Goal: Task Accomplishment & Management: Complete application form

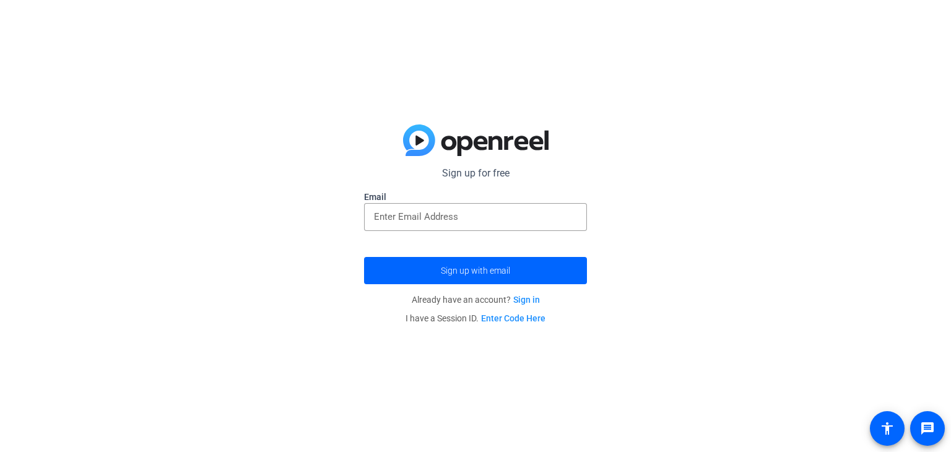
click at [523, 302] on link "Sign in" at bounding box center [526, 300] width 27 height 10
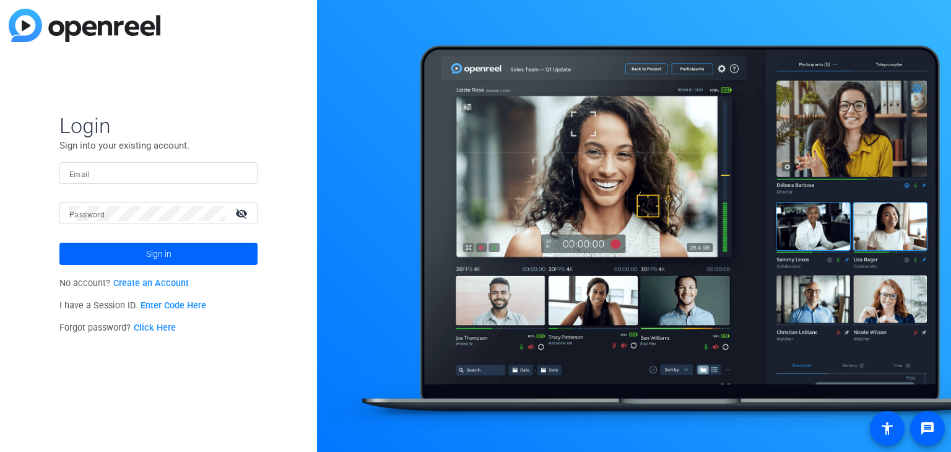
click at [166, 280] on link "Create an Account" at bounding box center [151, 283] width 76 height 11
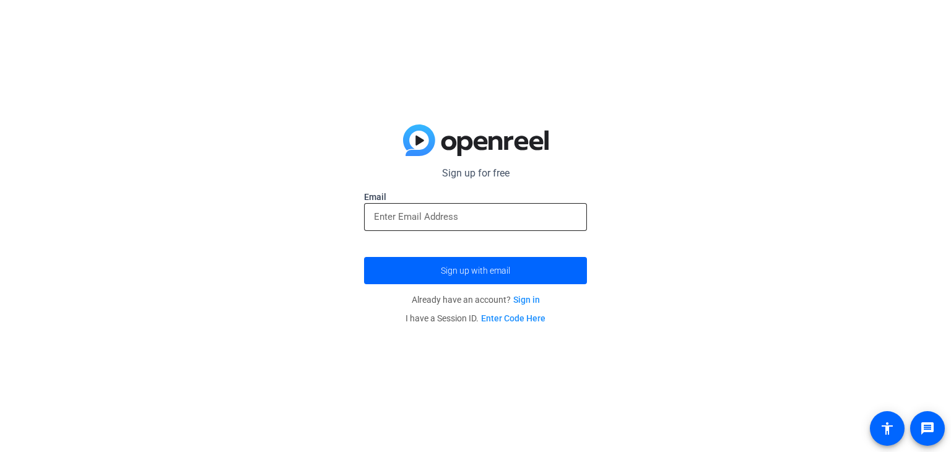
click at [422, 226] on div at bounding box center [475, 217] width 203 height 28
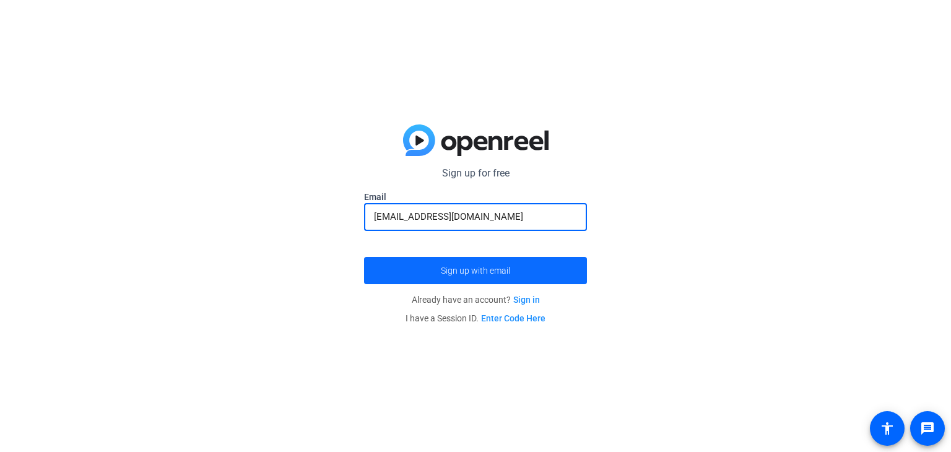
click at [455, 271] on span "Sign up with email" at bounding box center [475, 271] width 69 height 0
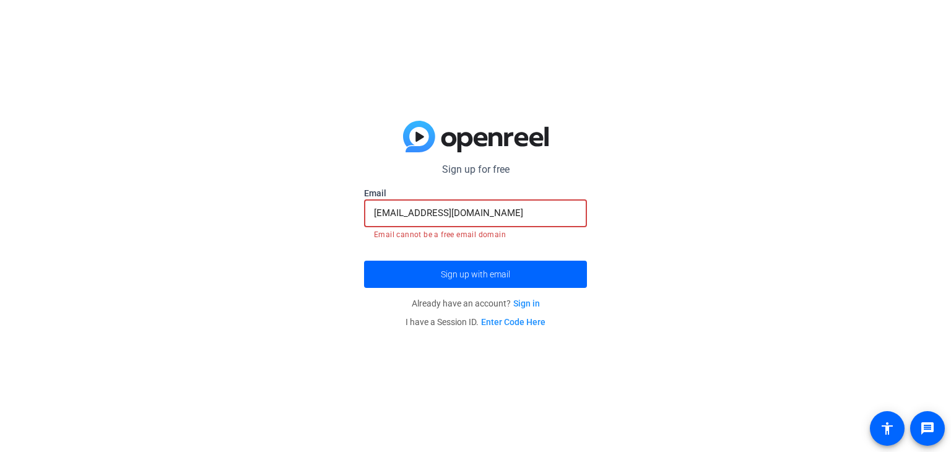
click at [483, 215] on input "hillelpinsky1@gmail.com" at bounding box center [475, 213] width 203 height 15
drag, startPoint x: 488, startPoint y: 215, endPoint x: 360, endPoint y: 216, distance: 128.8
click at [360, 216] on div "Sign up for free hillelpinsky1@gmail.com Email hillelpinsky1@gmail.com Email ca…" at bounding box center [475, 226] width 951 height 452
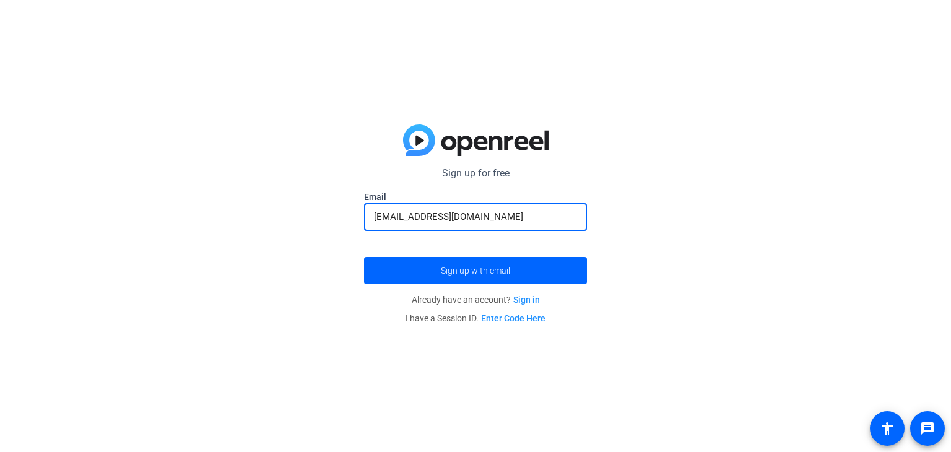
type input "[EMAIL_ADDRESS][DOMAIN_NAME]"
click at [364, 257] on button "Sign up with email" at bounding box center [475, 270] width 223 height 27
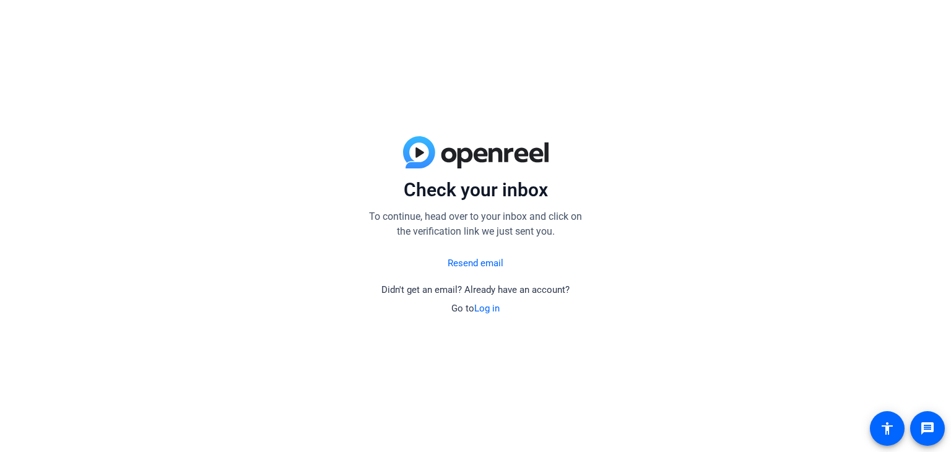
click at [456, 157] on img at bounding box center [475, 152] width 145 height 32
click at [412, 147] on img at bounding box center [475, 152] width 145 height 32
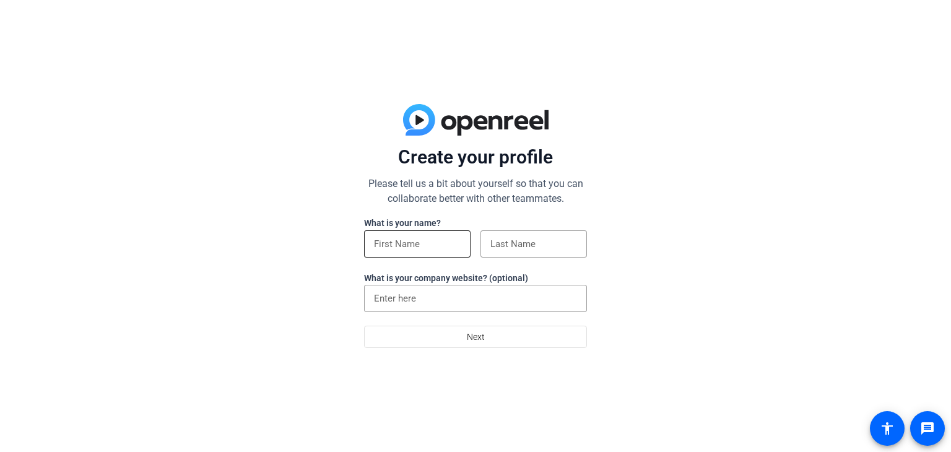
click at [422, 248] on input at bounding box center [417, 244] width 87 height 15
type input "Hillel"
type input "Pinsky"
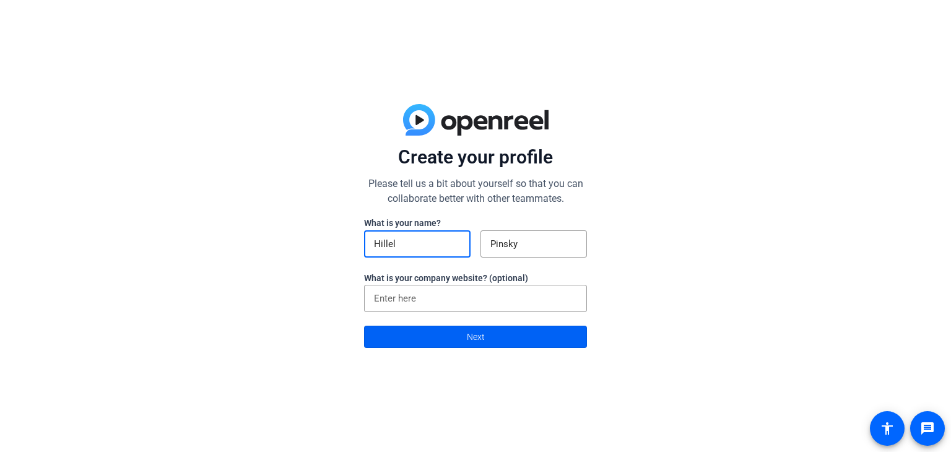
click at [458, 334] on span at bounding box center [476, 337] width 222 height 30
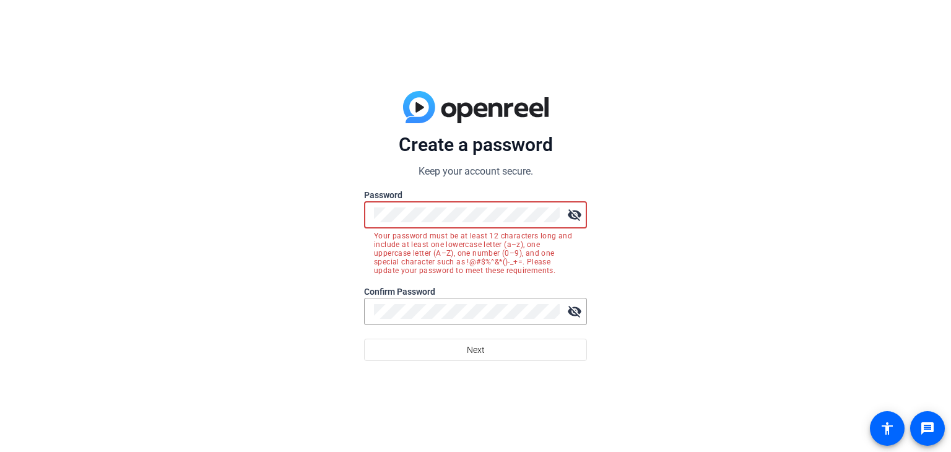
click at [578, 207] on mat-icon "visibility_off" at bounding box center [574, 214] width 25 height 25
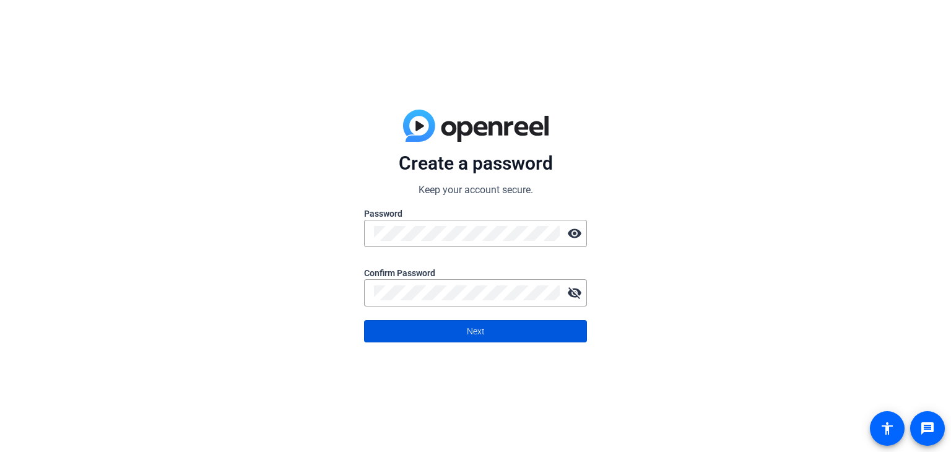
click at [505, 331] on span at bounding box center [476, 331] width 222 height 30
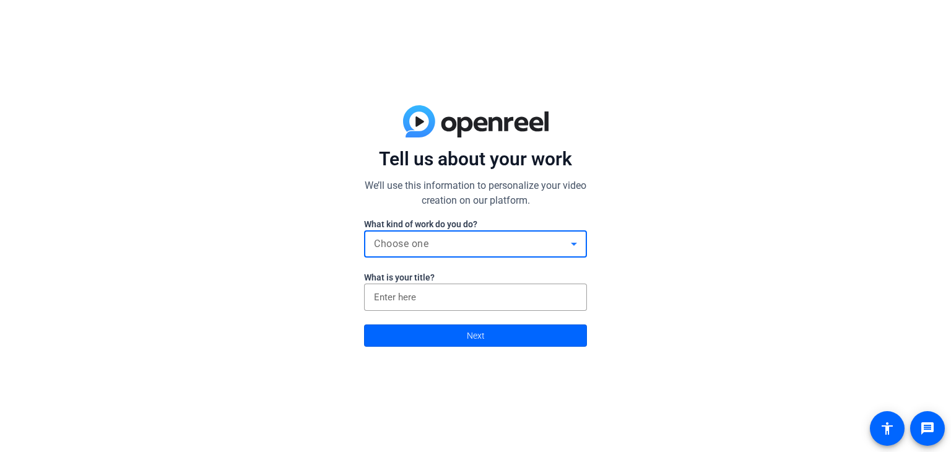
click at [471, 247] on div "Choose one" at bounding box center [472, 244] width 197 height 15
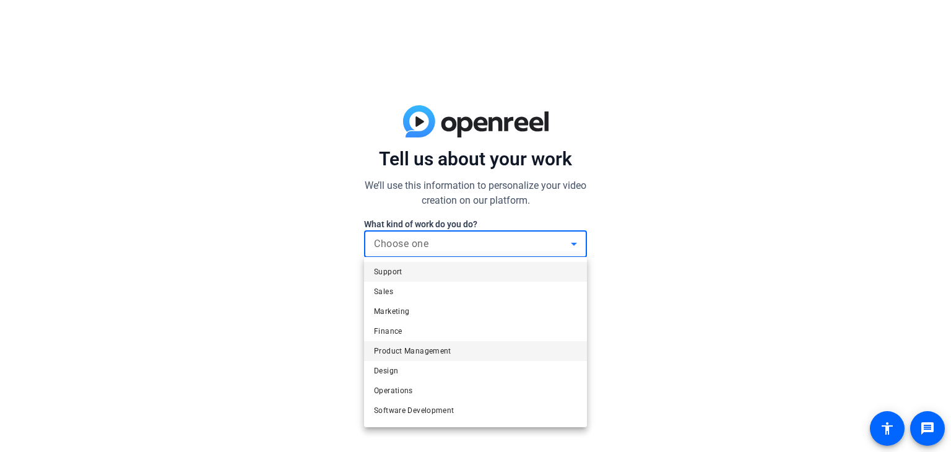
scroll to position [37, 0]
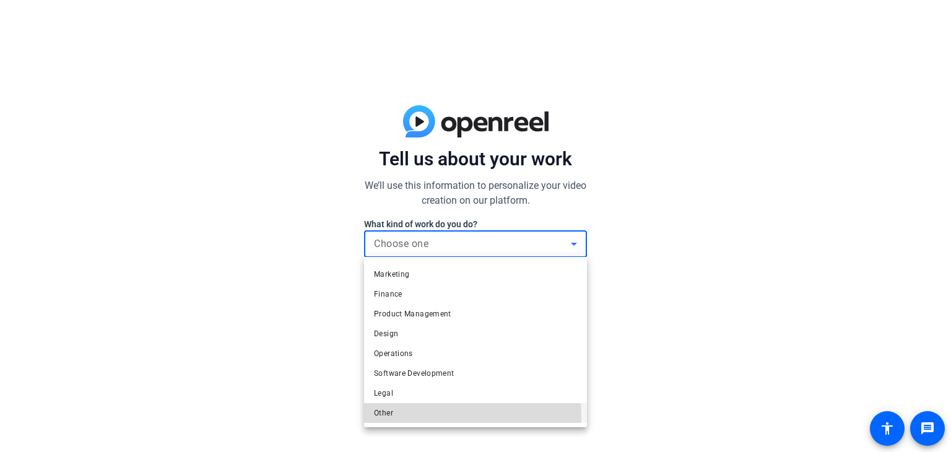
click at [455, 415] on mat-option "Other" at bounding box center [475, 413] width 223 height 20
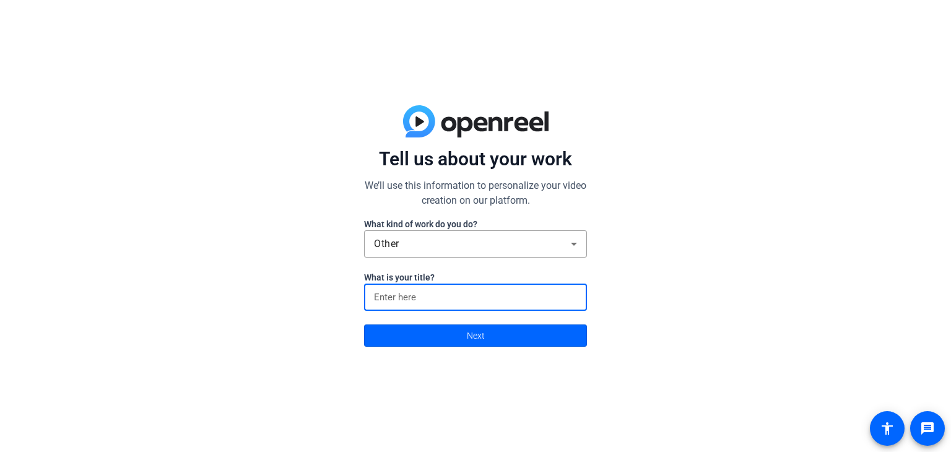
click at [466, 302] on input at bounding box center [475, 297] width 203 height 15
type input "analyst"
click at [475, 344] on span "Next" at bounding box center [476, 336] width 18 height 24
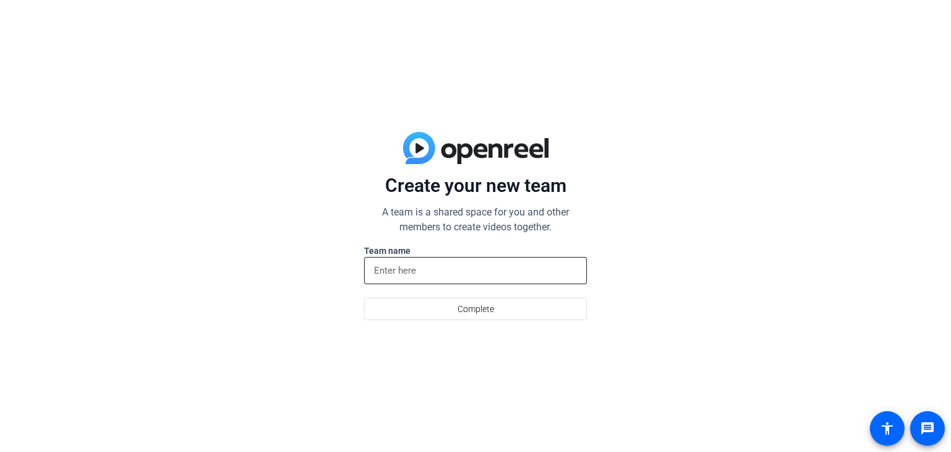
click at [476, 271] on input at bounding box center [475, 270] width 203 height 15
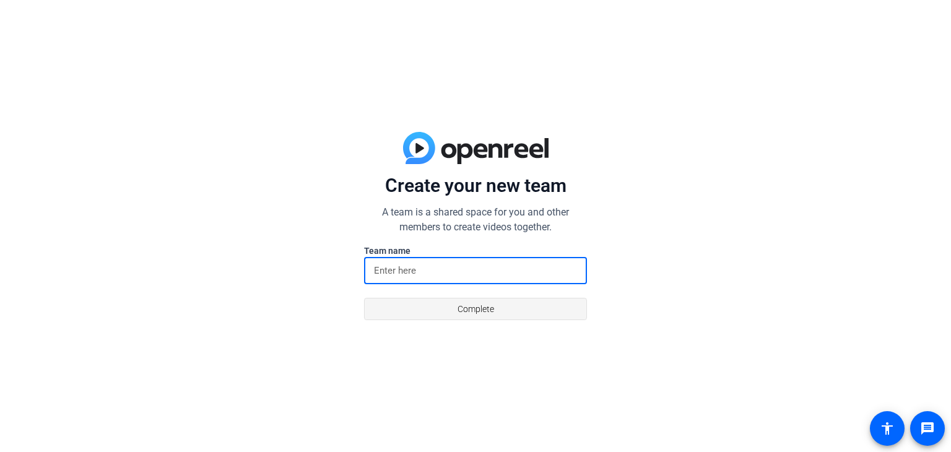
click at [488, 303] on span "Complete" at bounding box center [476, 309] width 37 height 24
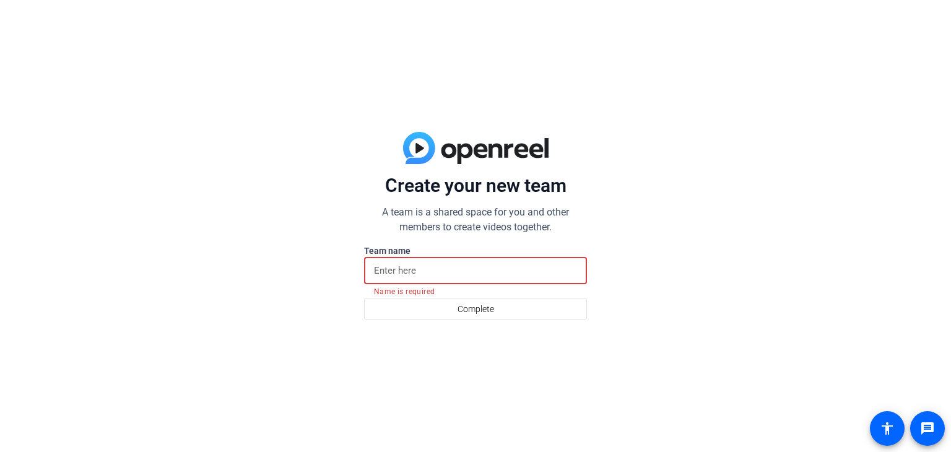
click at [488, 269] on input at bounding box center [475, 270] width 203 height 15
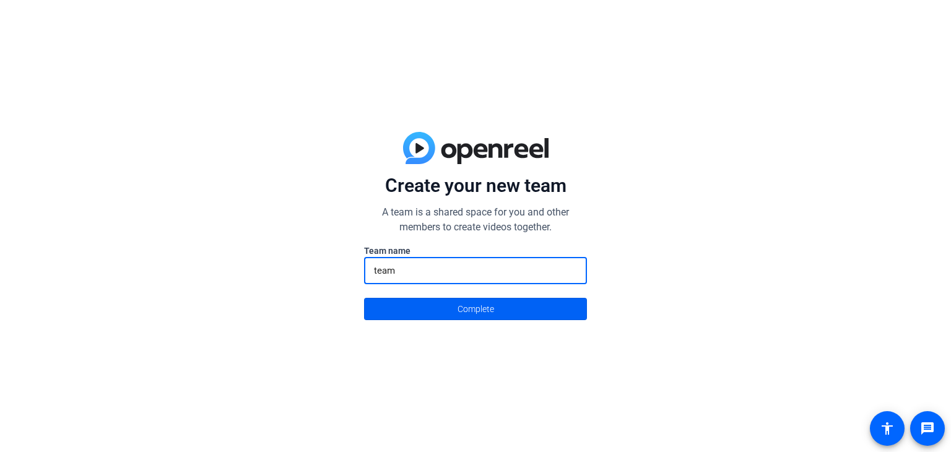
type input "team"
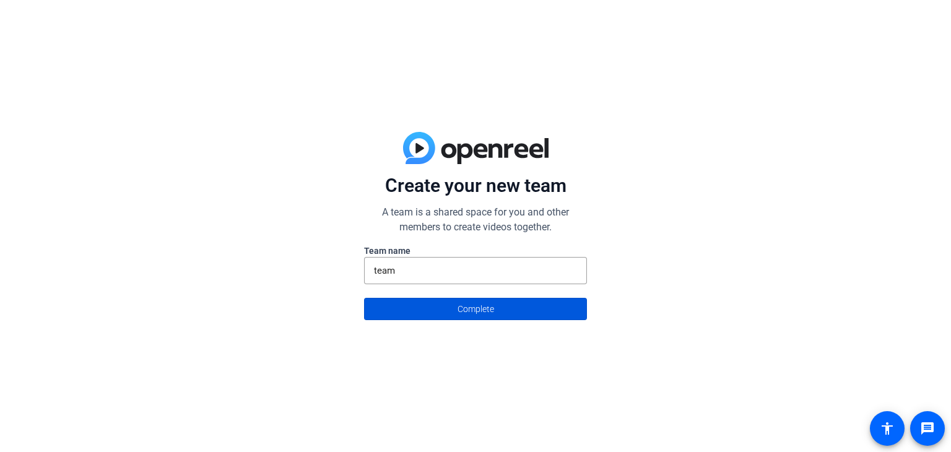
click at [490, 303] on span "Complete" at bounding box center [476, 309] width 37 height 24
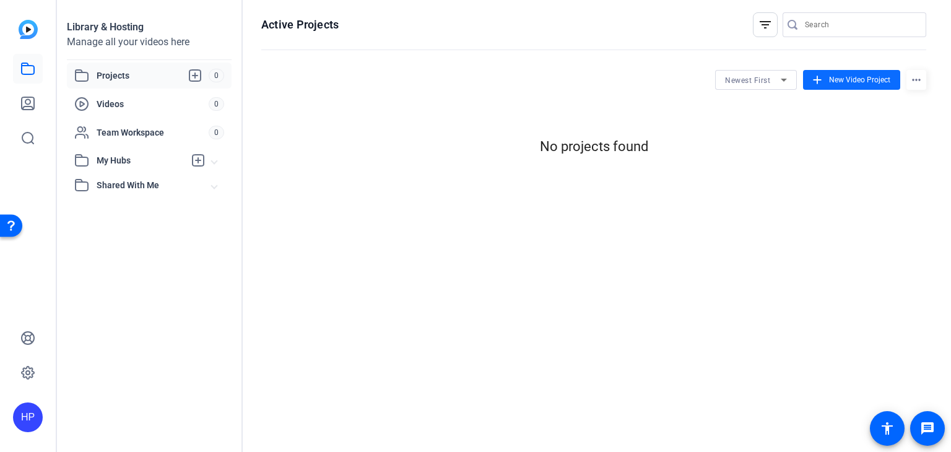
click at [826, 79] on button "add New Video Project" at bounding box center [851, 80] width 97 height 20
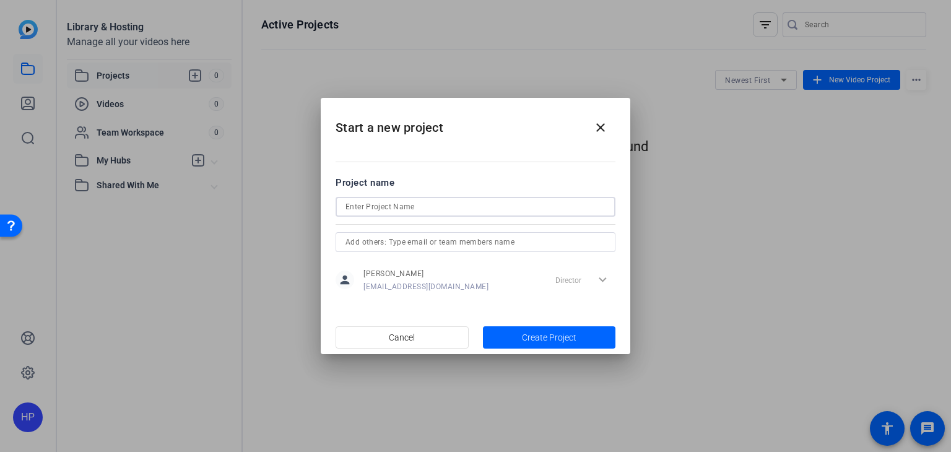
click at [469, 202] on input at bounding box center [475, 206] width 260 height 15
type input "real estate"
click at [519, 326] on span "button" at bounding box center [549, 338] width 133 height 30
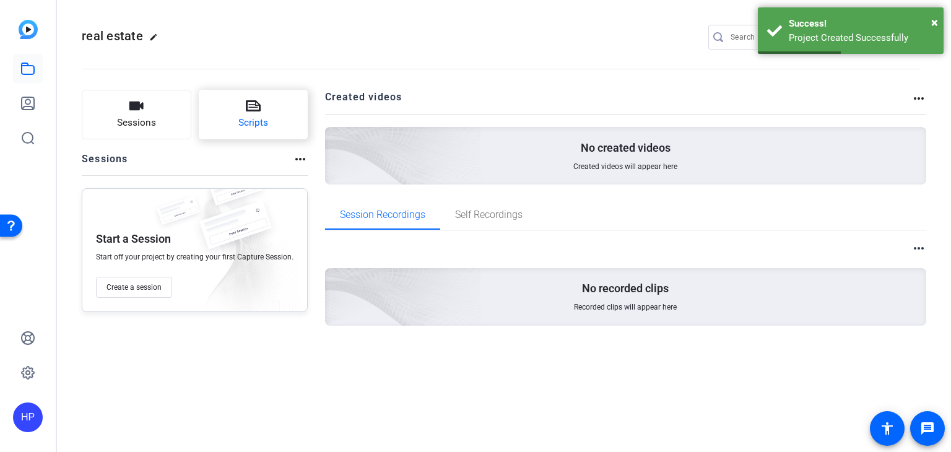
click at [243, 118] on span "Scripts" at bounding box center [253, 123] width 30 height 14
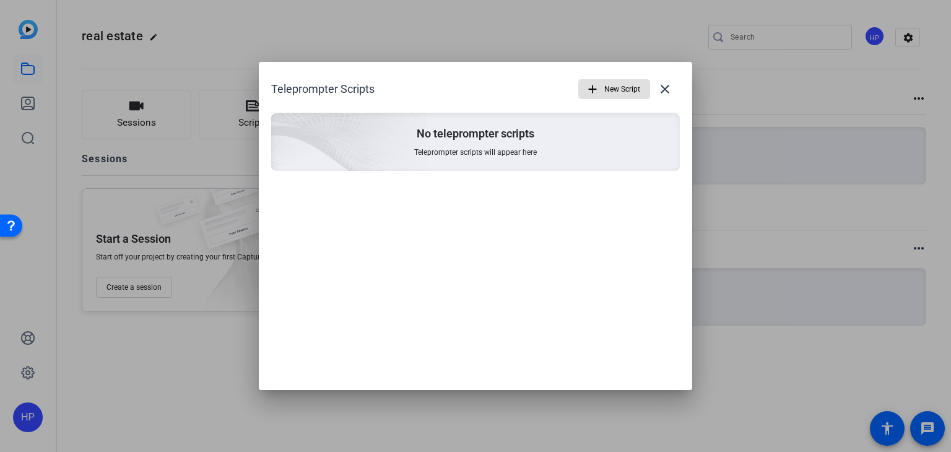
click at [601, 97] on span "button" at bounding box center [614, 89] width 71 height 30
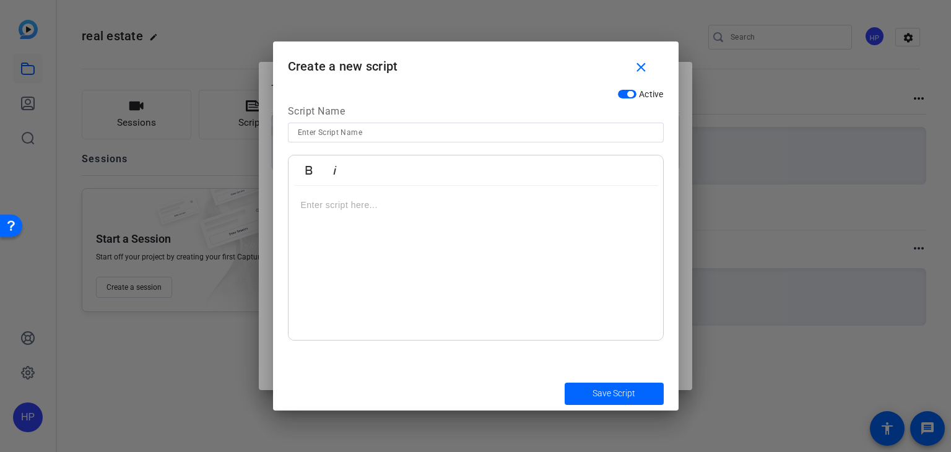
click at [414, 218] on div at bounding box center [476, 263] width 375 height 155
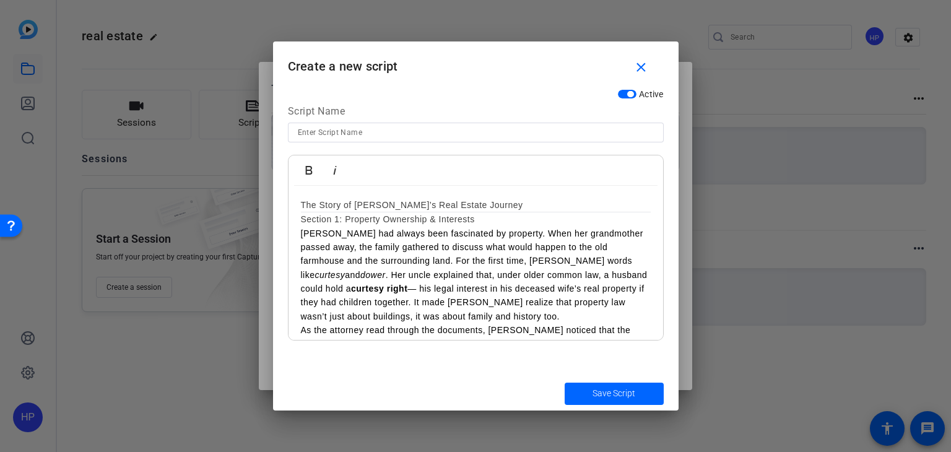
scroll to position [1999, 0]
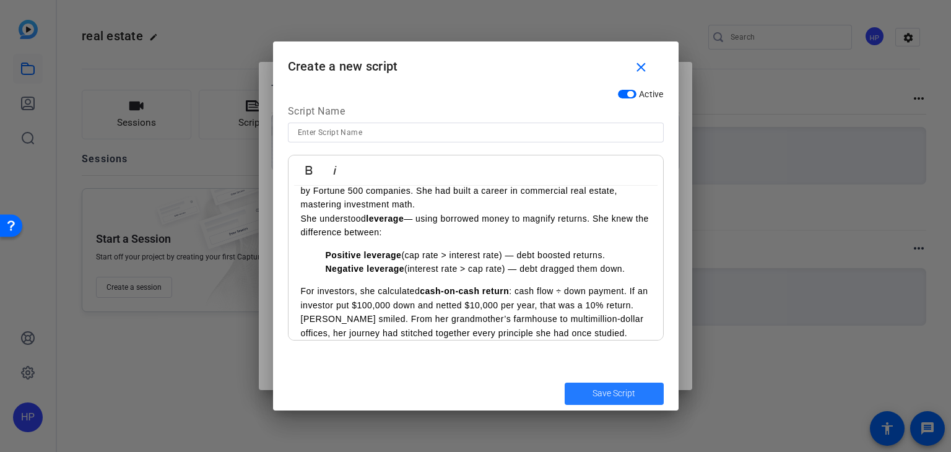
click at [617, 391] on span "Save Script" at bounding box center [614, 393] width 43 height 13
click at [599, 389] on span "Save Script" at bounding box center [614, 393] width 43 height 13
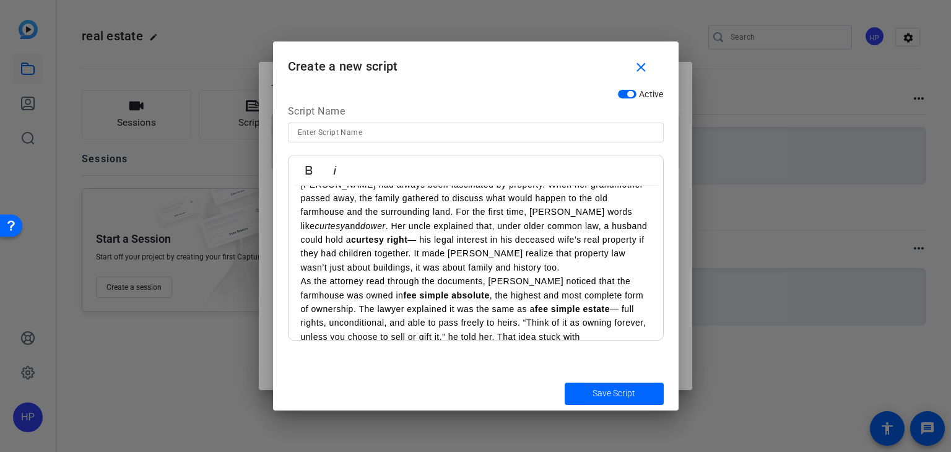
scroll to position [0, 0]
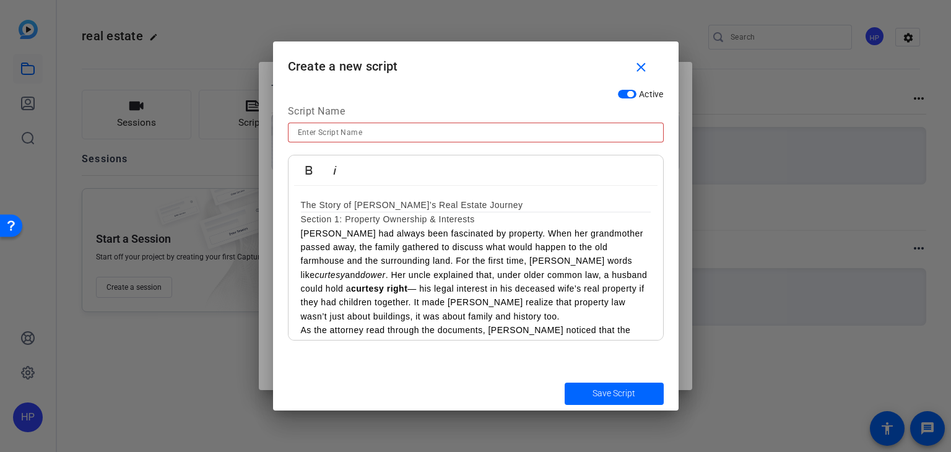
click at [542, 123] on div at bounding box center [476, 133] width 356 height 20
type input "script1"
click at [616, 391] on span "Save Script" at bounding box center [614, 393] width 43 height 13
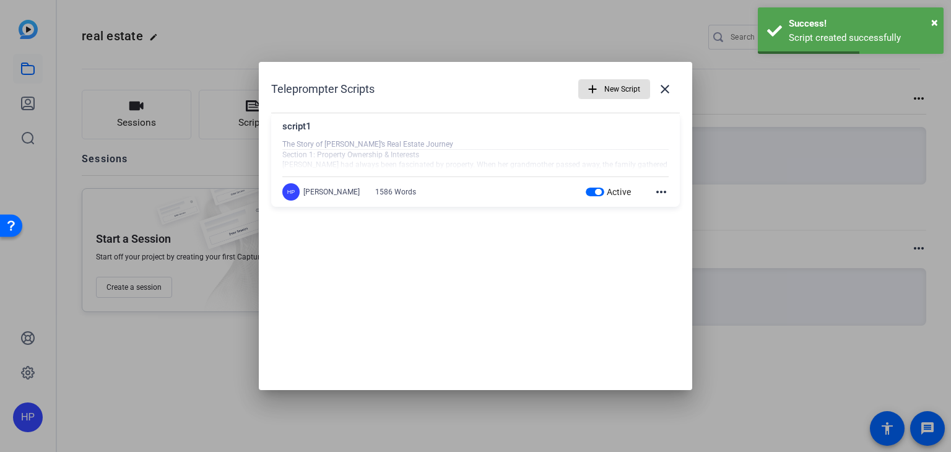
click at [708, 127] on div at bounding box center [475, 226] width 951 height 452
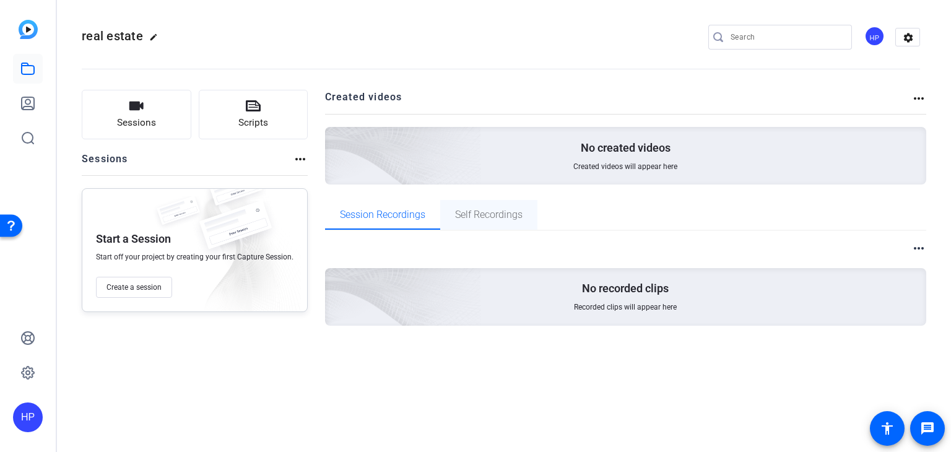
click at [485, 214] on span "Self Recordings" at bounding box center [488, 215] width 67 height 10
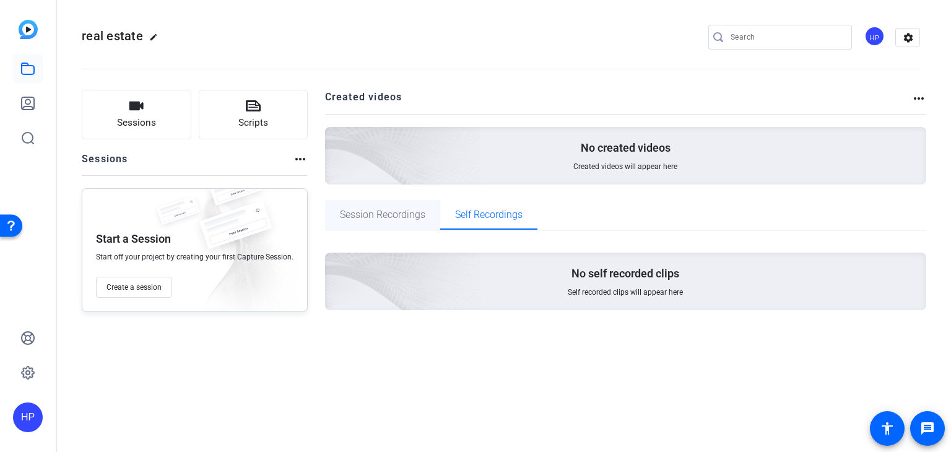
click at [397, 211] on span "Session Recordings" at bounding box center [382, 215] width 85 height 10
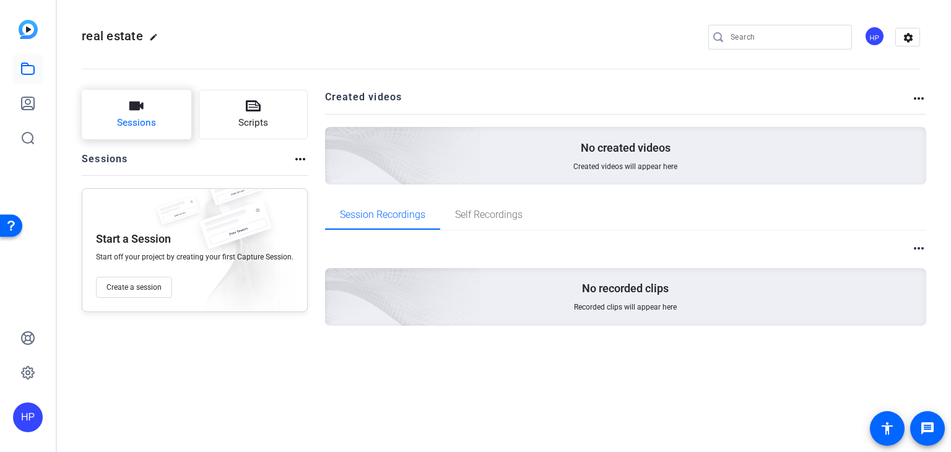
click at [140, 115] on button "Sessions" at bounding box center [137, 115] width 110 height 50
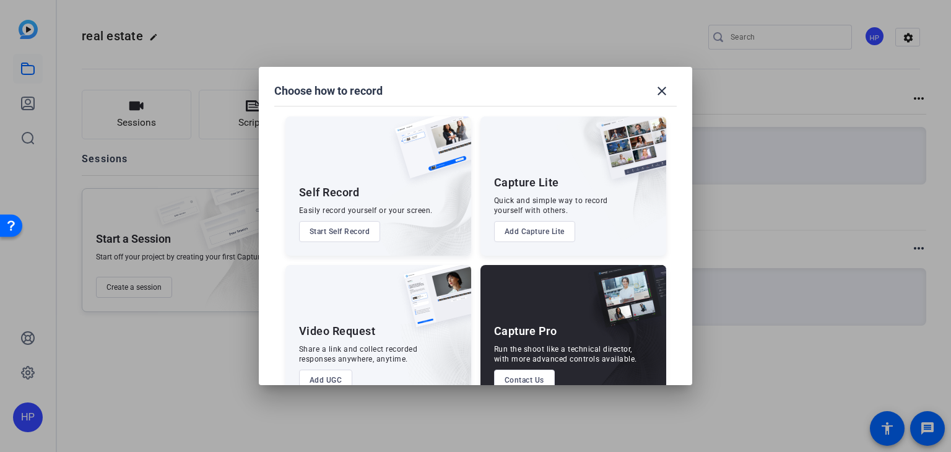
scroll to position [31, 0]
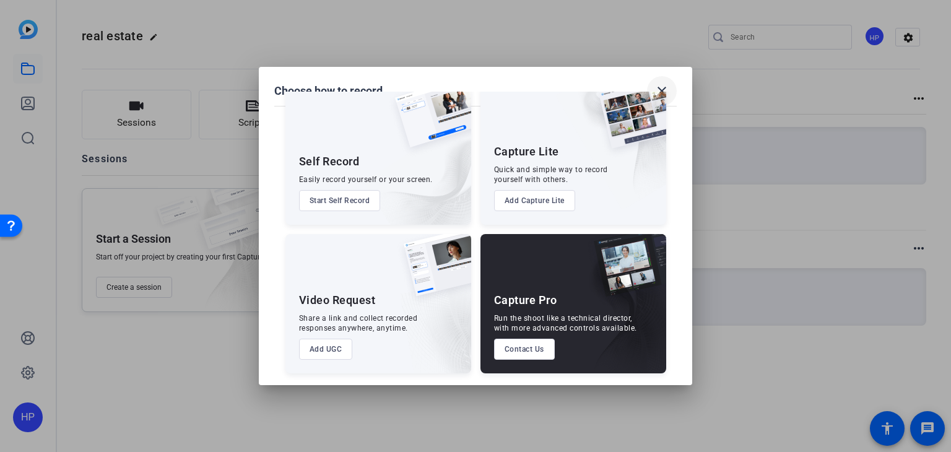
click at [664, 95] on mat-icon "close" at bounding box center [661, 91] width 15 height 15
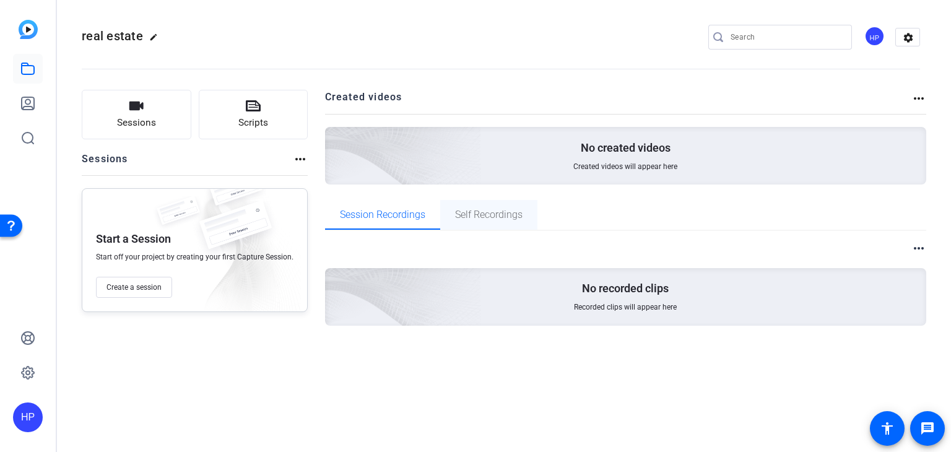
click at [501, 211] on span "Self Recordings" at bounding box center [488, 215] width 67 height 10
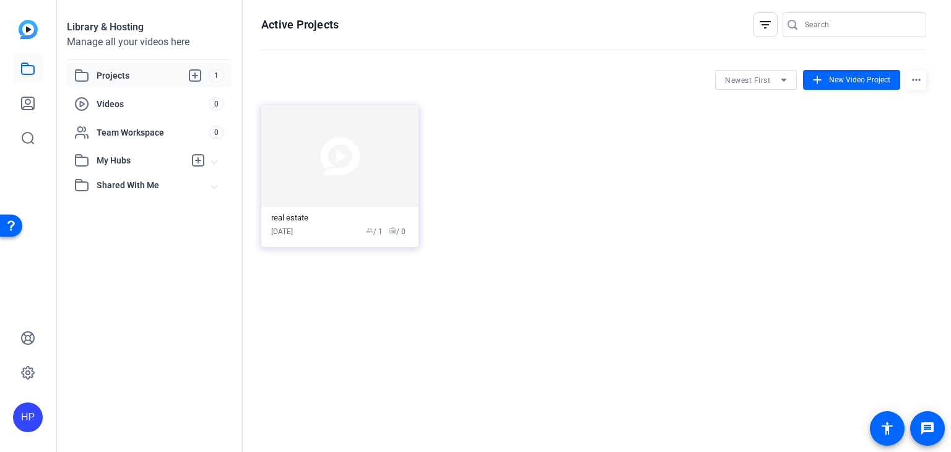
click at [19, 33] on img at bounding box center [28, 29] width 19 height 19
click at [287, 194] on img at bounding box center [339, 156] width 157 height 102
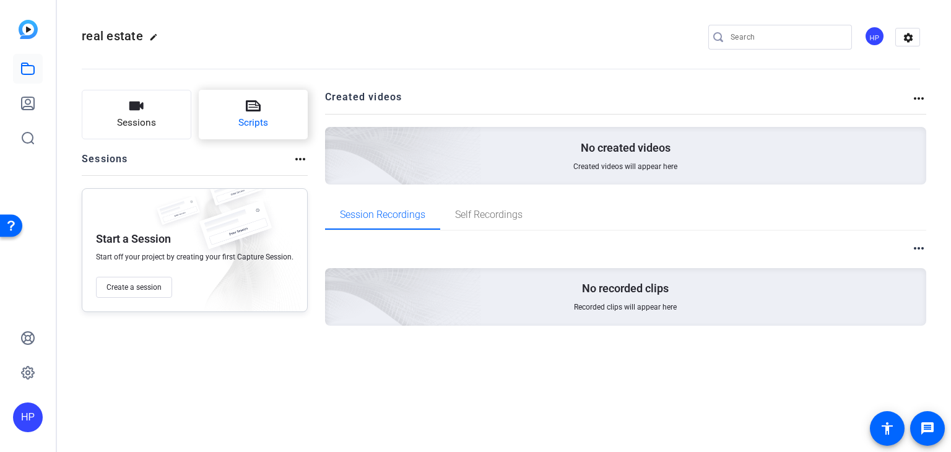
click at [239, 132] on button "Scripts" at bounding box center [254, 115] width 110 height 50
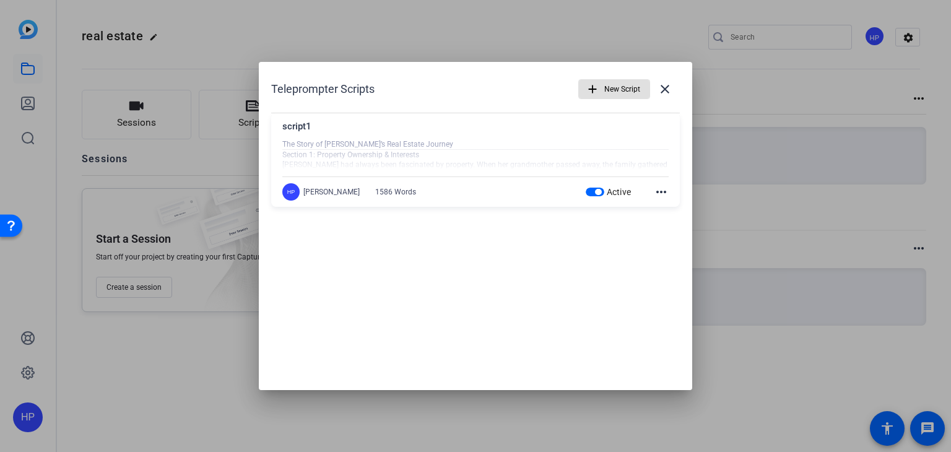
click at [388, 157] on div at bounding box center [475, 154] width 386 height 31
click at [605, 193] on label "Active" at bounding box center [617, 192] width 27 height 12
click at [604, 193] on button "Active" at bounding box center [595, 192] width 19 height 9
click at [605, 193] on span "Inactive" at bounding box center [615, 192] width 32 height 10
click at [597, 193] on button "Inactive" at bounding box center [587, 192] width 19 height 9
